Goal: Task Accomplishment & Management: Complete application form

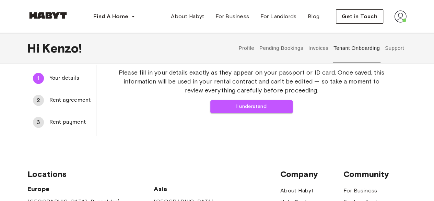
scroll to position [34, 0]
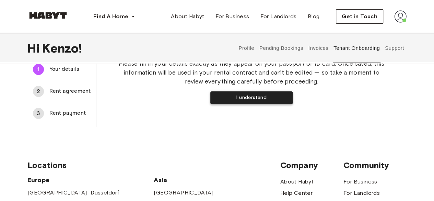
click at [223, 93] on button "I understand" at bounding box center [252, 97] width 82 height 13
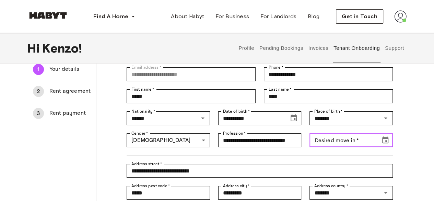
click at [318, 143] on input "Desired move in   *" at bounding box center [343, 140] width 66 height 14
click at [346, 143] on input "Desired move in   *" at bounding box center [343, 140] width 66 height 14
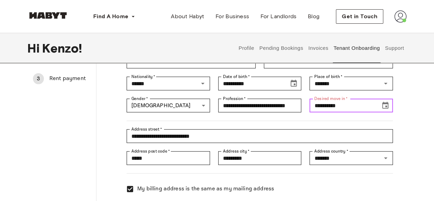
scroll to position [103, 0]
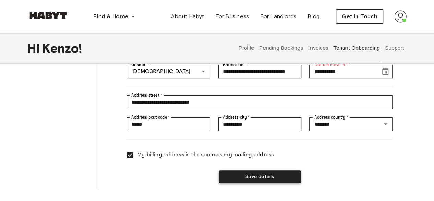
click at [262, 172] on button "Save details" at bounding box center [260, 176] width 82 height 13
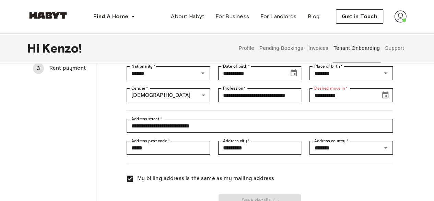
scroll to position [69, 0]
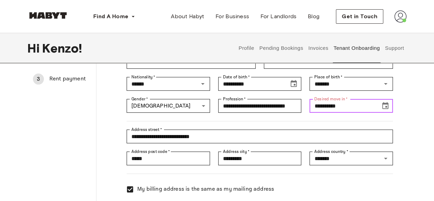
click at [344, 107] on input "**********" at bounding box center [343, 106] width 66 height 14
type input "**********"
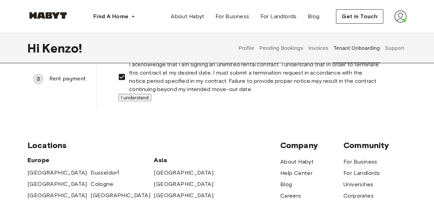
click at [151, 101] on button "I understand" at bounding box center [134, 98] width 33 height 8
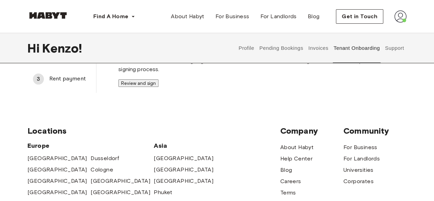
scroll to position [0, 0]
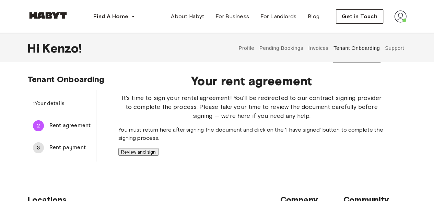
click at [159, 156] on button "Review and sign" at bounding box center [138, 152] width 40 height 8
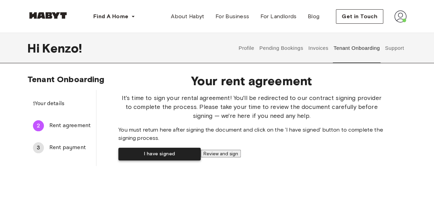
click at [201, 160] on button "I have signed" at bounding box center [159, 154] width 82 height 13
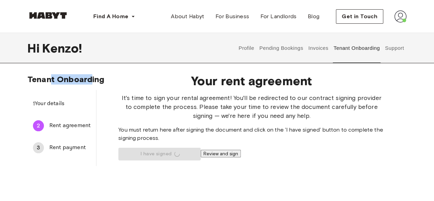
drag, startPoint x: 49, startPoint y: 83, endPoint x: 97, endPoint y: 79, distance: 47.5
click at [97, 79] on div "Tenant Onboarding 1 Your details 2 Rent agreement 3 Rent payment Your rent agre…" at bounding box center [217, 120] width 380 height 92
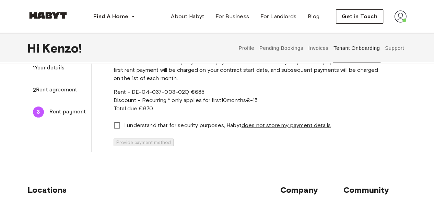
scroll to position [103, 0]
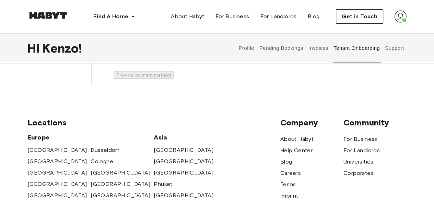
click at [152, 62] on span "I understand that for security purposes, [PERSON_NAME] does not store my paymen…" at bounding box center [228, 58] width 208 height 8
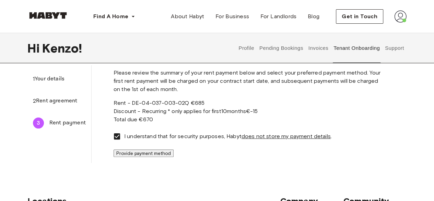
scroll to position [34, 0]
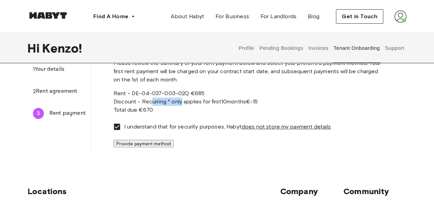
drag, startPoint x: 159, startPoint y: 137, endPoint x: 190, endPoint y: 136, distance: 30.9
click at [190, 105] on span "Discount - Recurring * only applies for first 10 months" at bounding box center [180, 101] width 133 height 7
drag, startPoint x: 204, startPoint y: 135, endPoint x: 214, endPoint y: 135, distance: 9.6
click at [214, 105] on span "* only applies for first 10 months" at bounding box center [207, 101] width 78 height 7
click at [173, 105] on span "Discount - Recurring * only applies for first 10 months" at bounding box center [180, 101] width 133 height 7
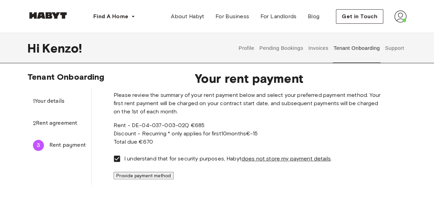
scroll to position [0, 0]
